Goal: Navigation & Orientation: Find specific page/section

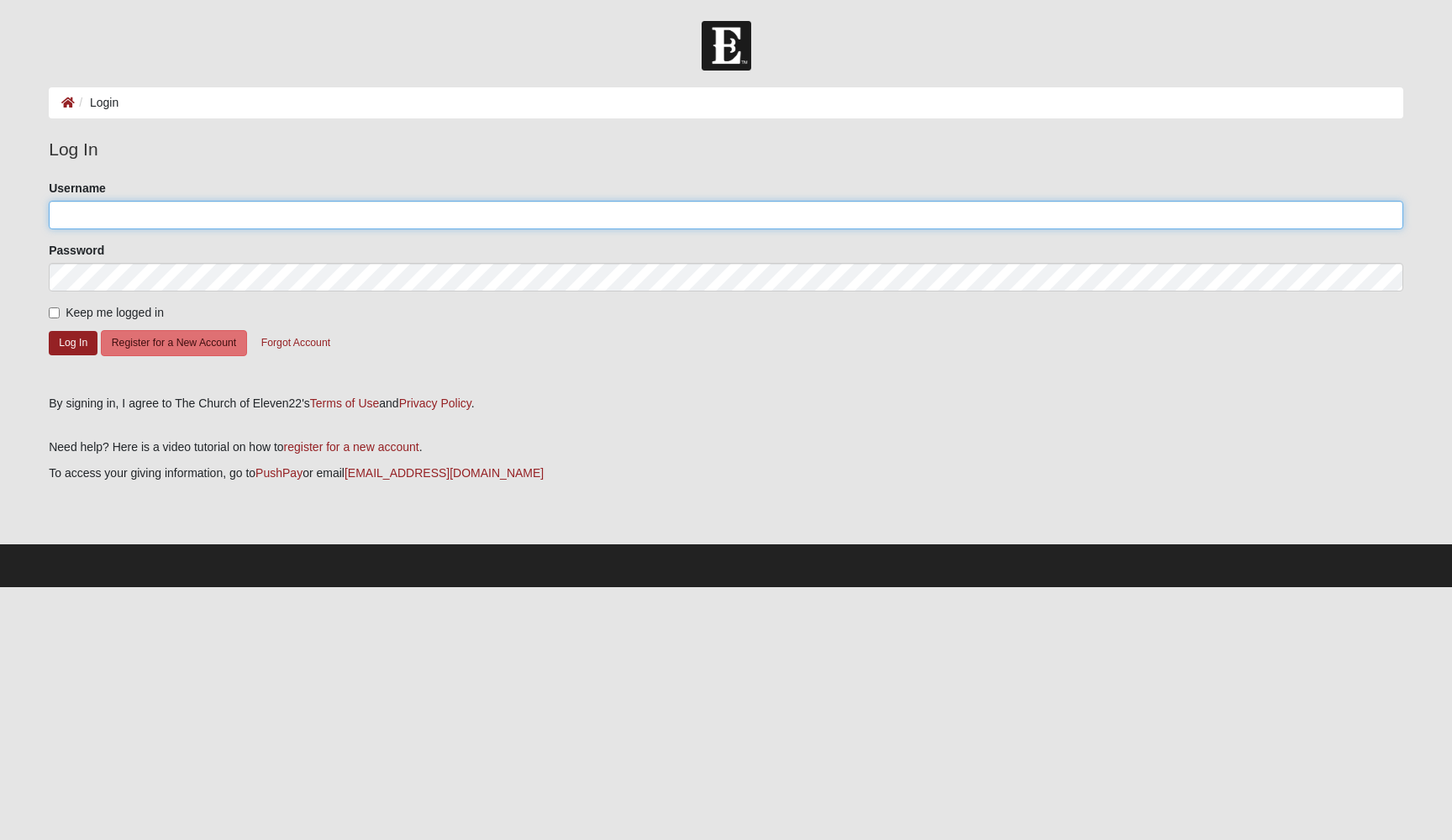
type input "9mmsteve81"
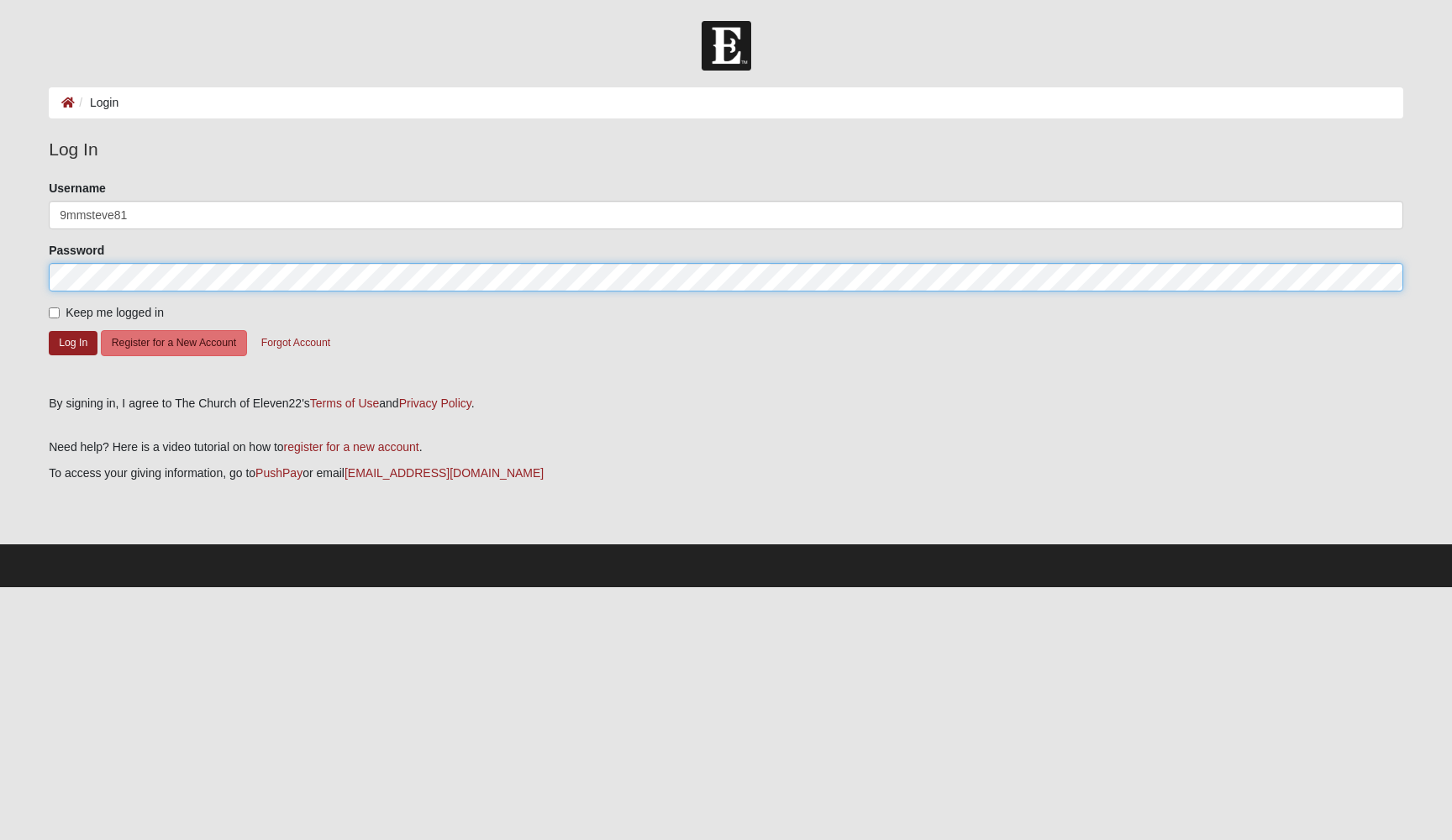
click at [74, 342] on button "Log In" at bounding box center [74, 343] width 49 height 24
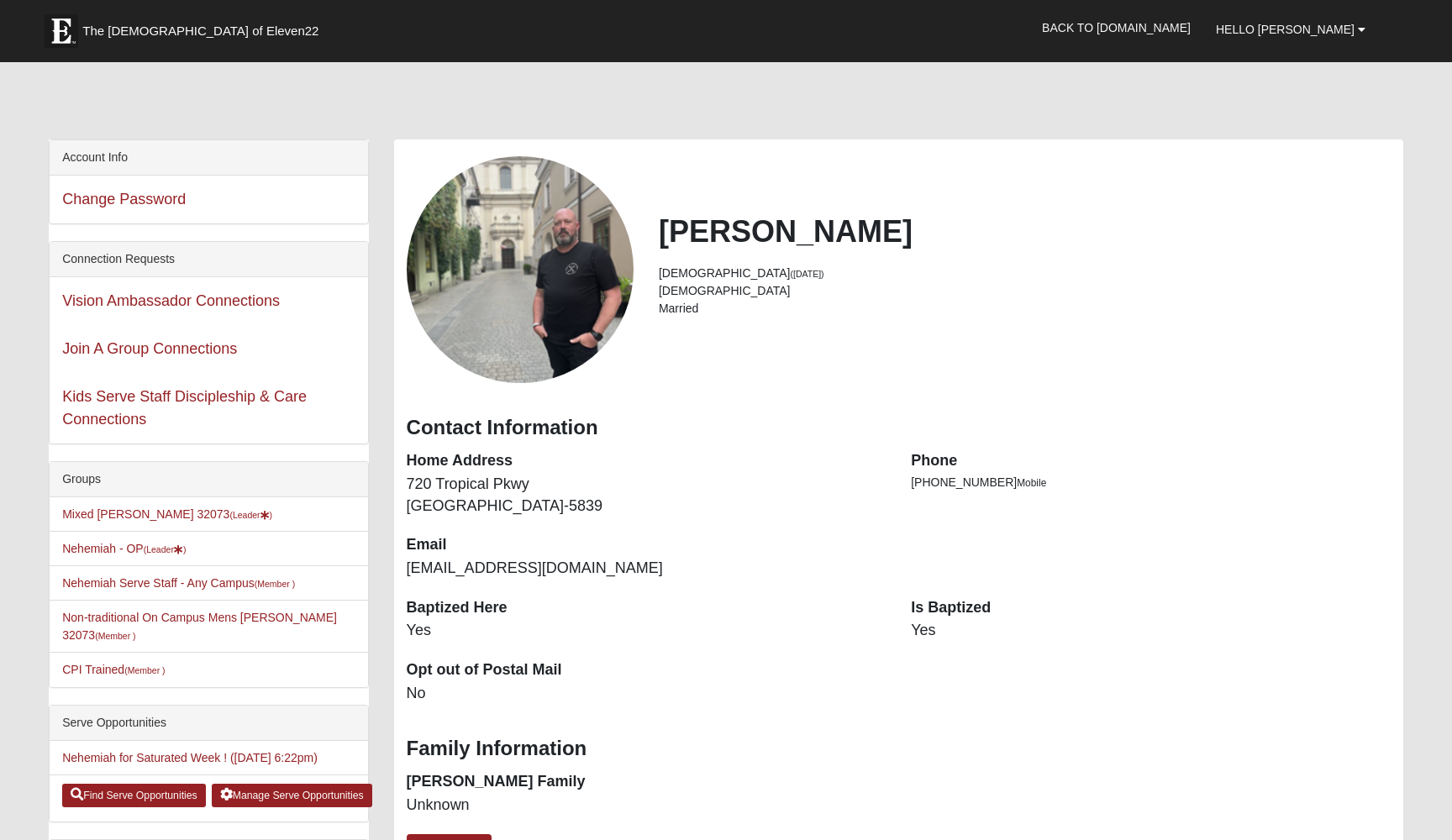
click at [53, 309] on div "Vision Ambassador Connections" at bounding box center [208, 301] width 318 height 48
click at [230, 300] on link "Vision Ambassador Connections" at bounding box center [171, 300] width 218 height 17
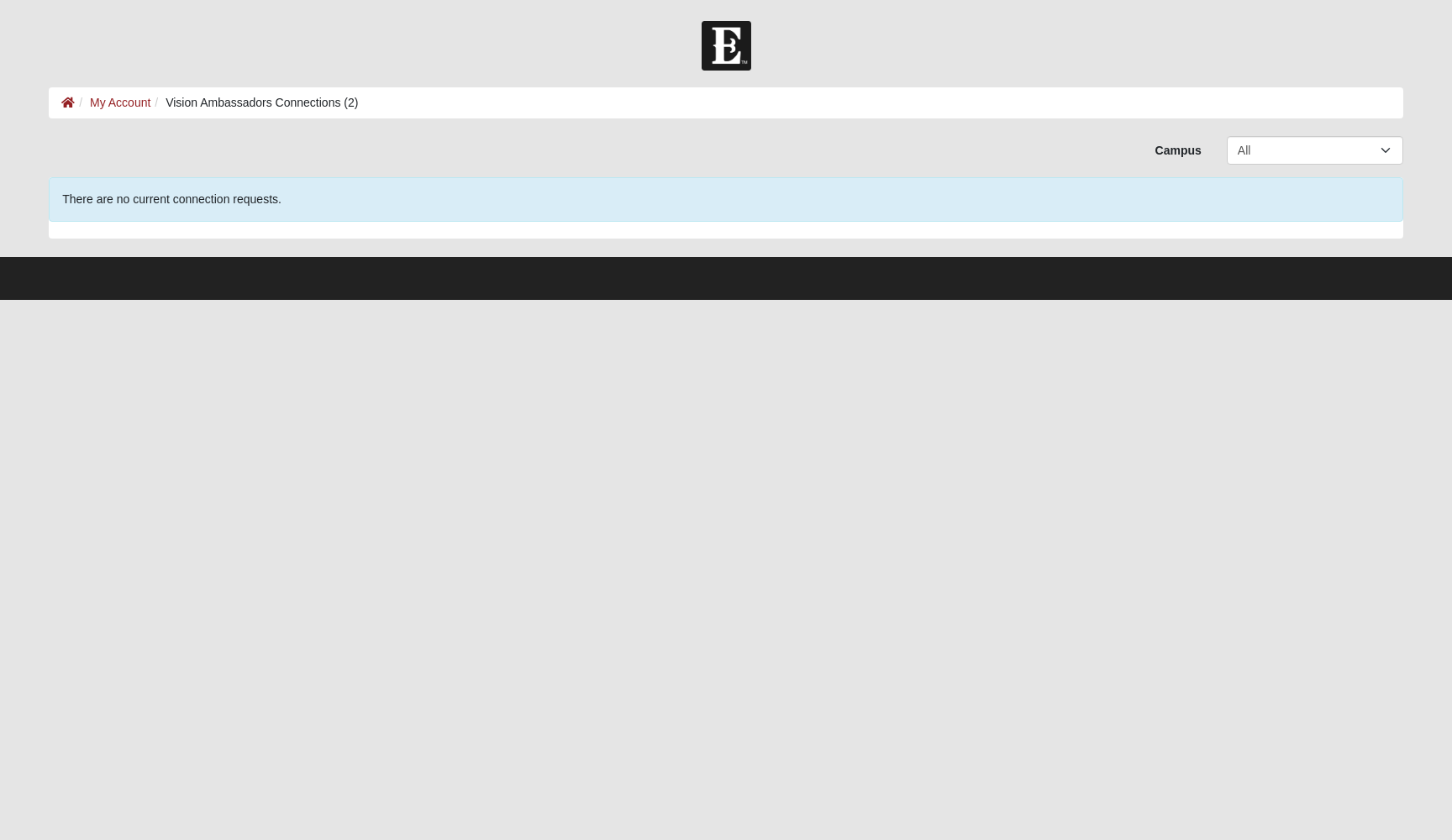
click at [739, 51] on img at bounding box center [726, 46] width 50 height 50
click at [66, 102] on icon at bounding box center [67, 102] width 13 height 11
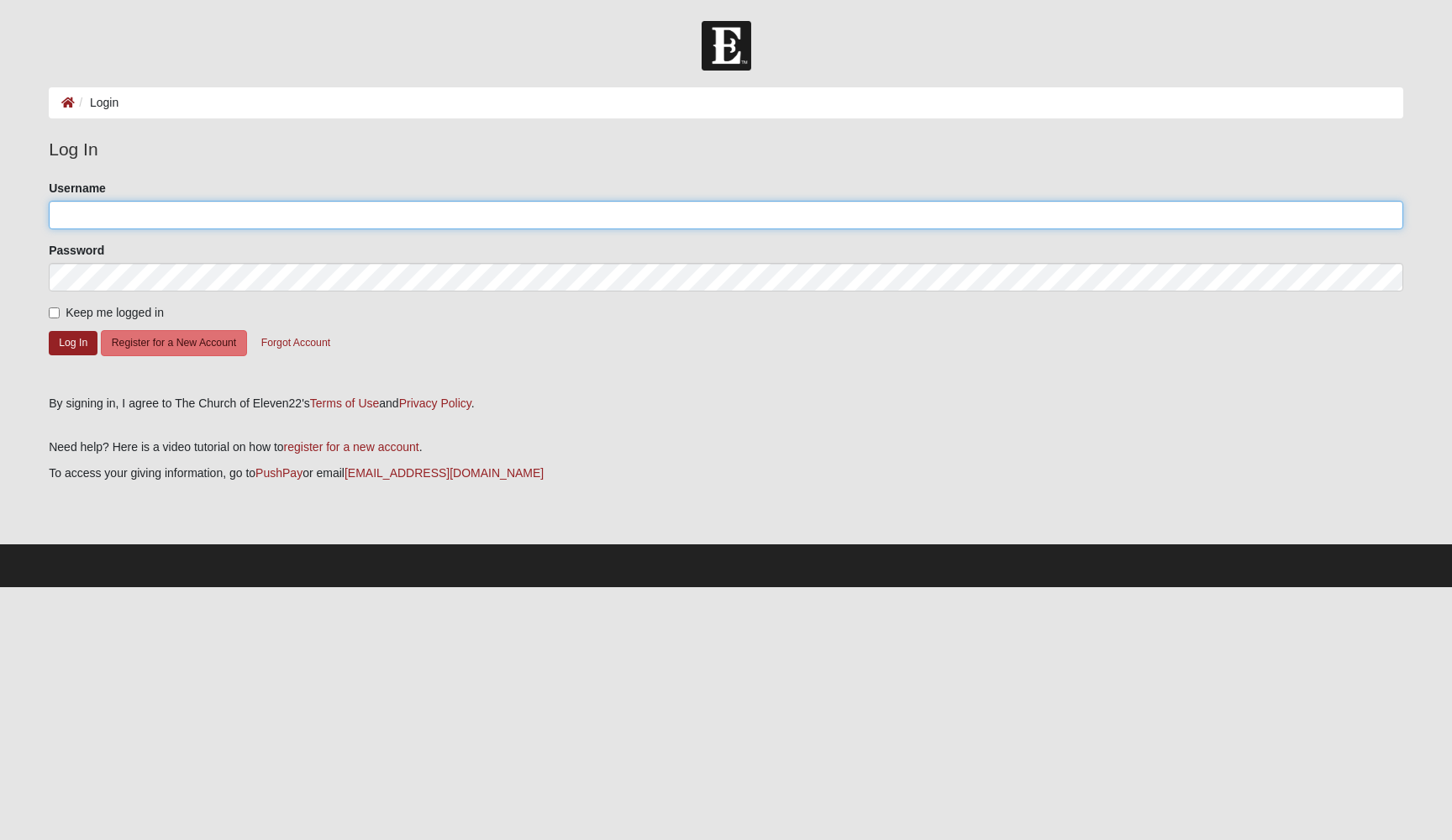
type input "9mmsteve81"
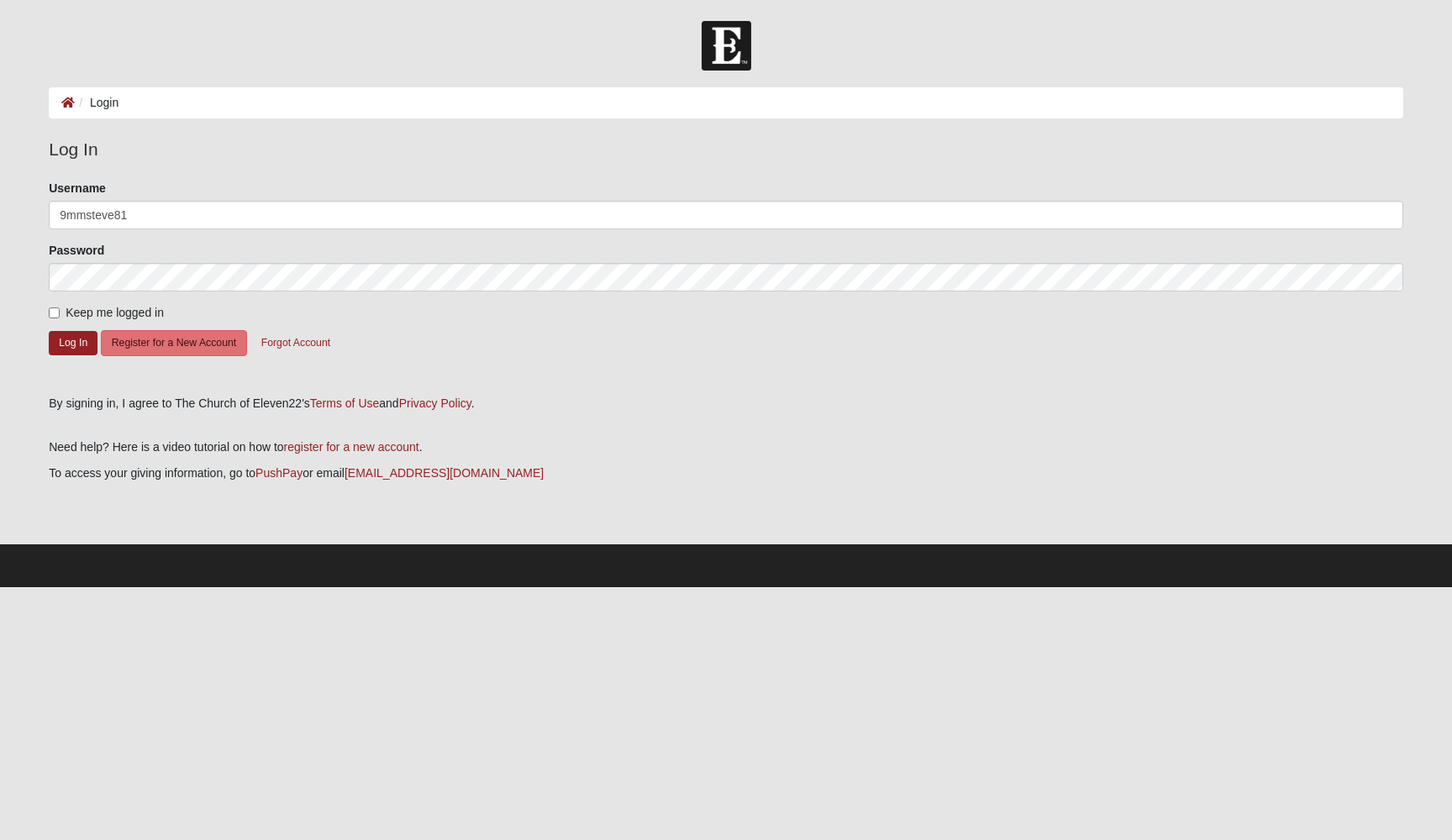
click at [52, 312] on input "Keep me logged in" at bounding box center [54, 312] width 11 height 10
checkbox input "true"
click at [60, 346] on button "Log In" at bounding box center [74, 343] width 49 height 24
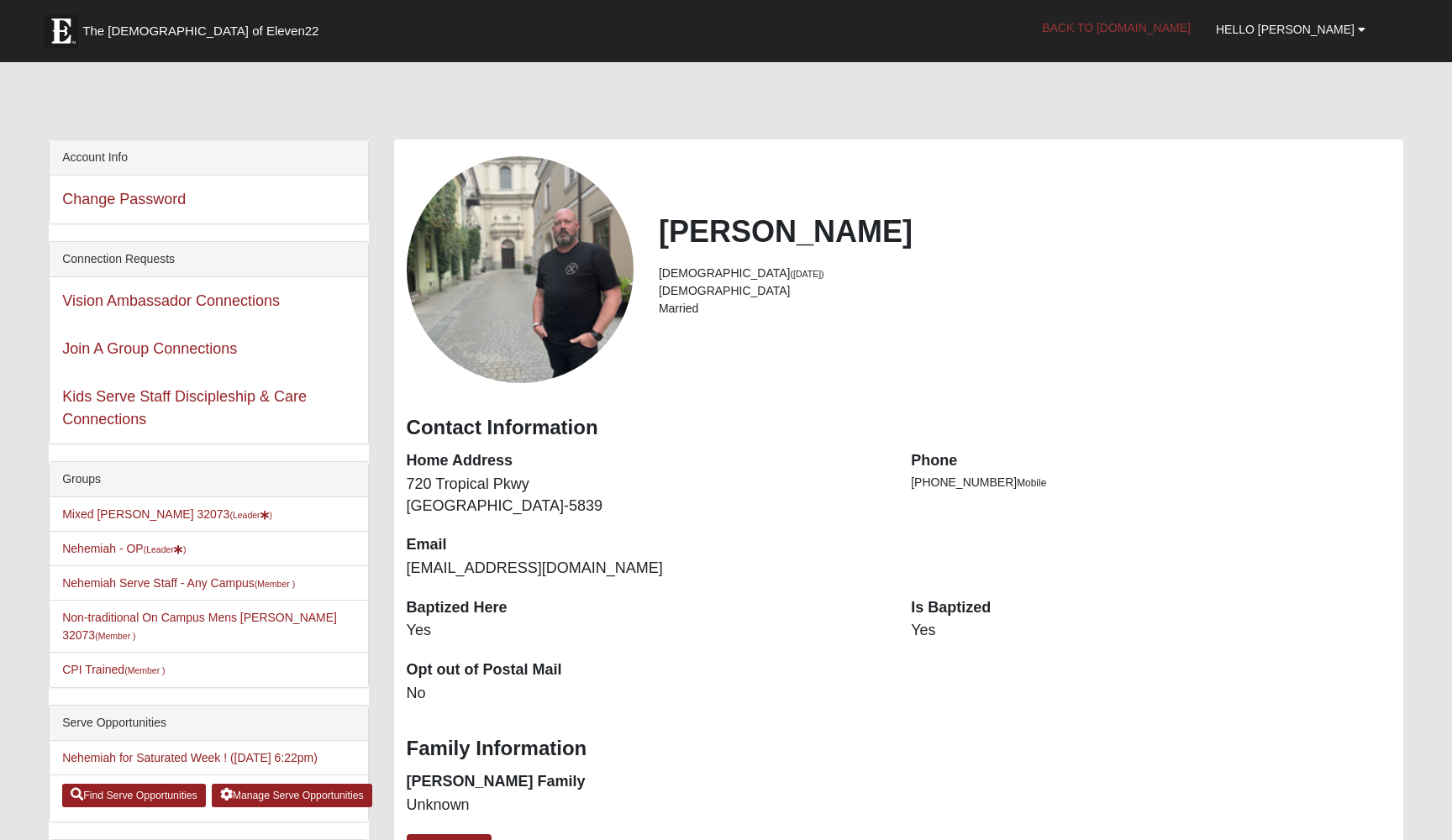
click at [1203, 24] on link "Back to [DOMAIN_NAME]" at bounding box center [1116, 28] width 174 height 42
